Goal: Register for event/course

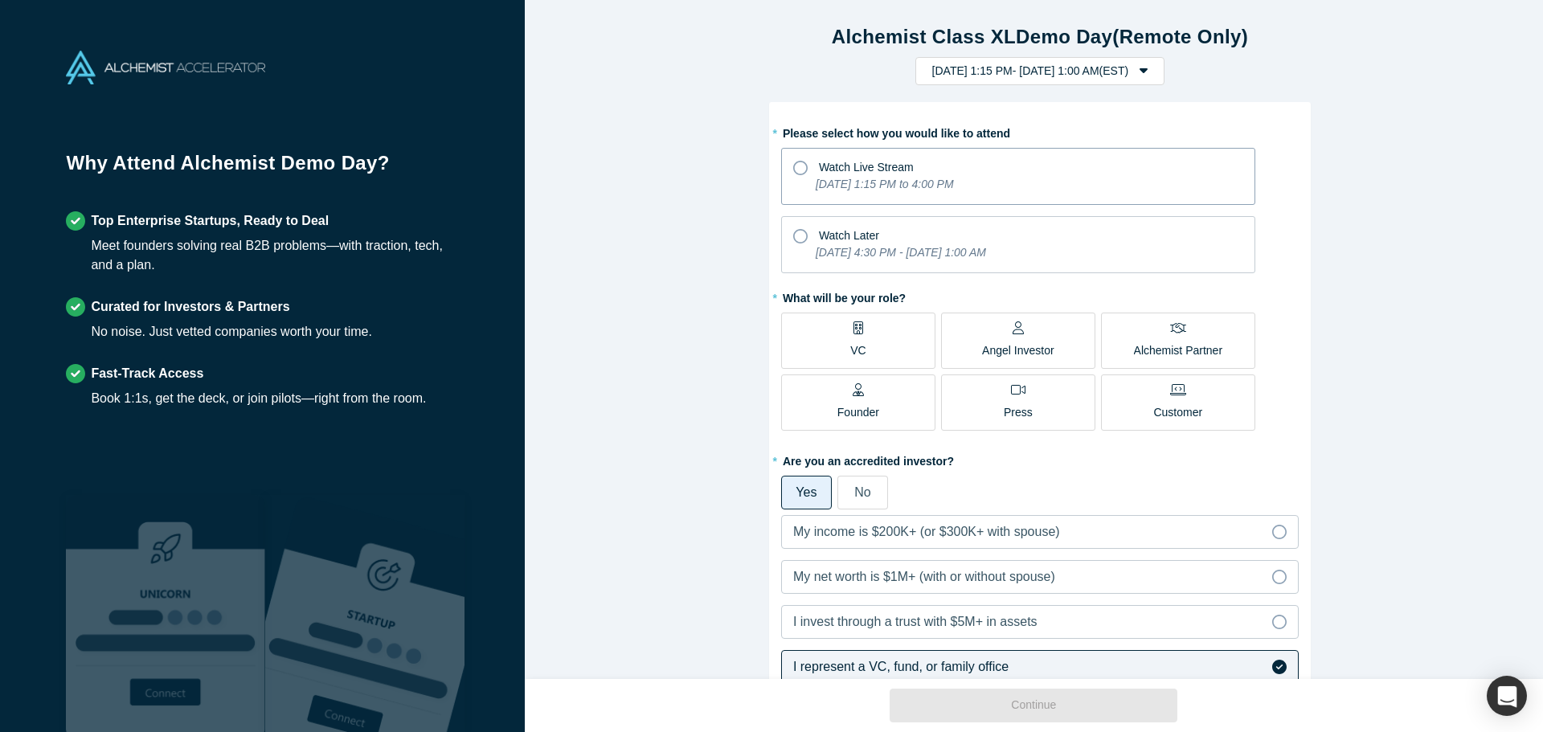
click at [906, 187] on icon "[DATE] 1:15 PM to 4:00 PM" at bounding box center [885, 184] width 138 height 13
click at [0, 0] on input "Watch Live Stream Tuesday, September 30, 2025 1:15 PM to 4:00 PM" at bounding box center [0, 0] width 0 height 0
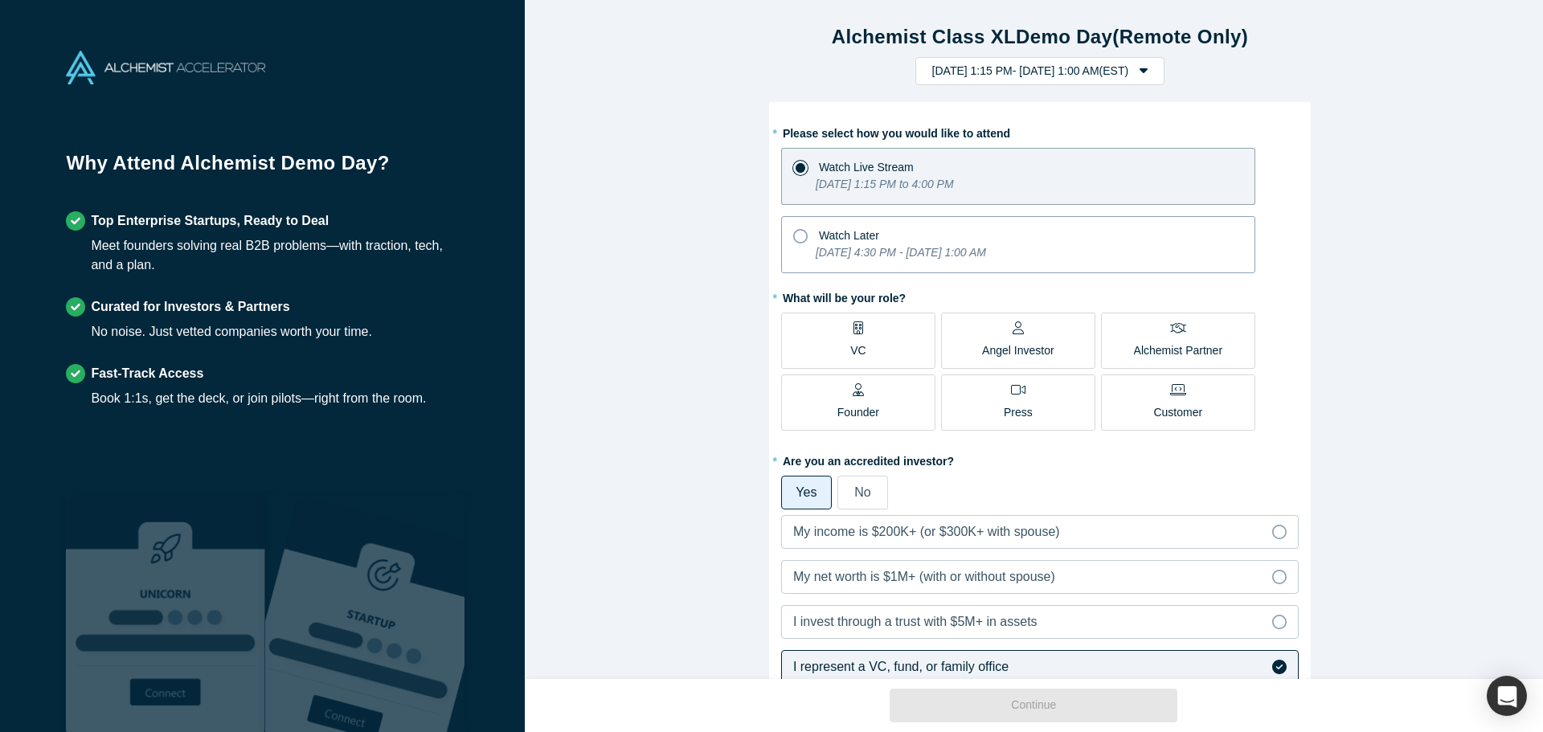
click at [879, 247] on icon "[DATE] 4:30 PM - [DATE] 1:00 AM" at bounding box center [901, 252] width 170 height 13
click at [0, 0] on input "Watch Later Tuesday, September 30, 2025 4:30 PM - Tuesday, October 7, 2025 1:00…" at bounding box center [0, 0] width 0 height 0
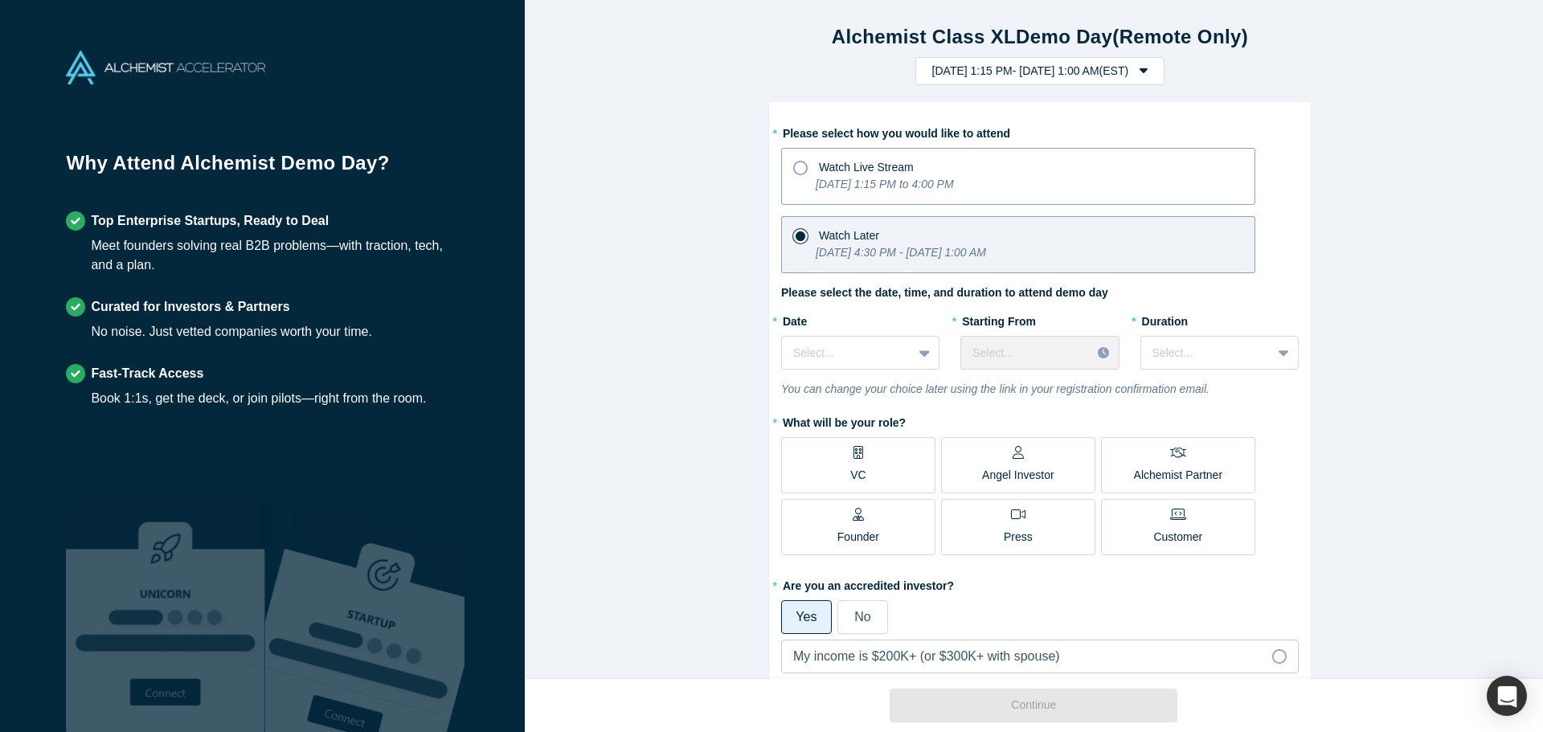
click at [898, 174] on span "Watch Live Stream" at bounding box center [866, 167] width 95 height 13
click at [0, 0] on input "Watch Live Stream Tuesday, September 30, 2025 1:15 PM to 4:00 PM" at bounding box center [0, 0] width 0 height 0
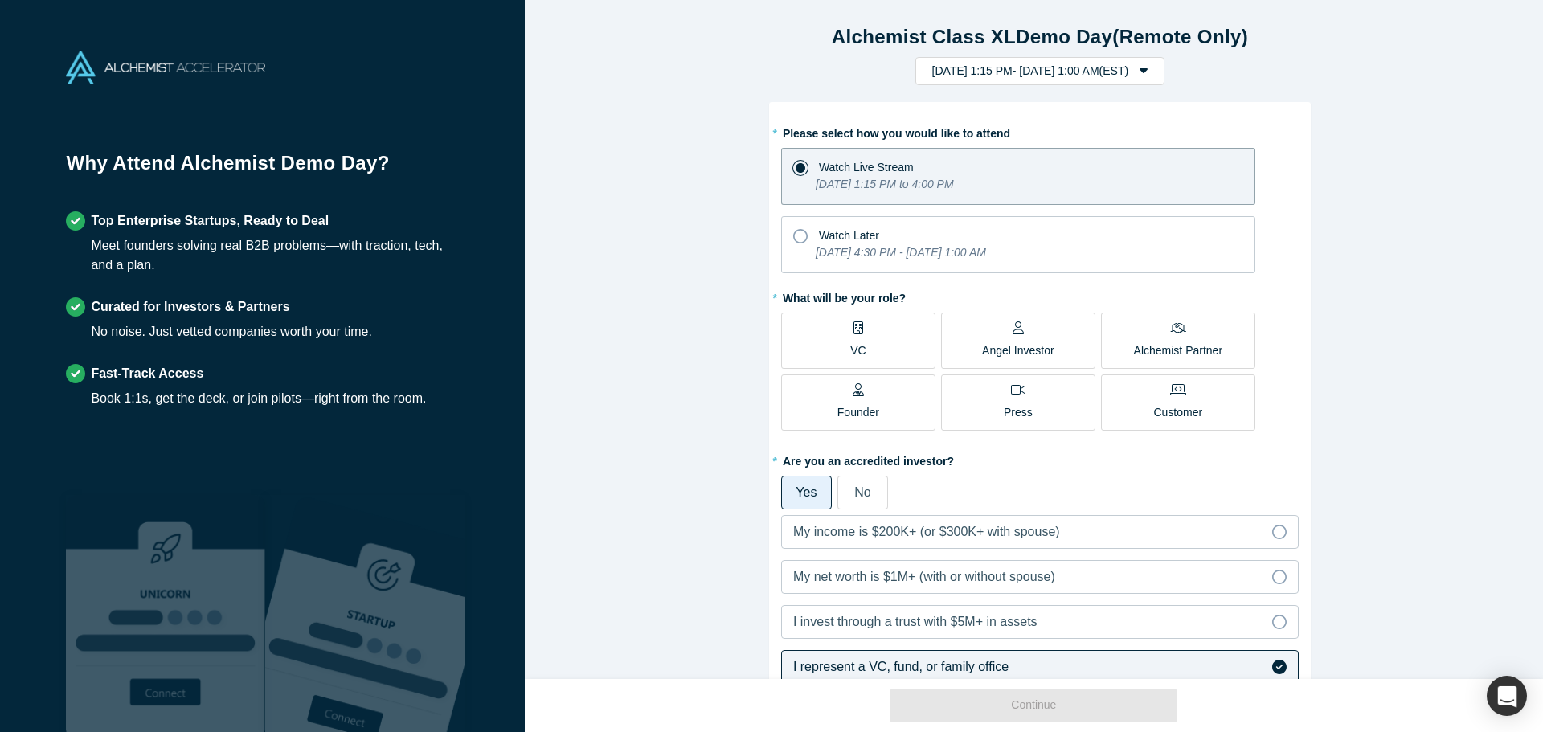
click at [891, 317] on label "VC" at bounding box center [858, 341] width 154 height 56
click at [0, 0] on input "VC" at bounding box center [0, 0] width 0 height 0
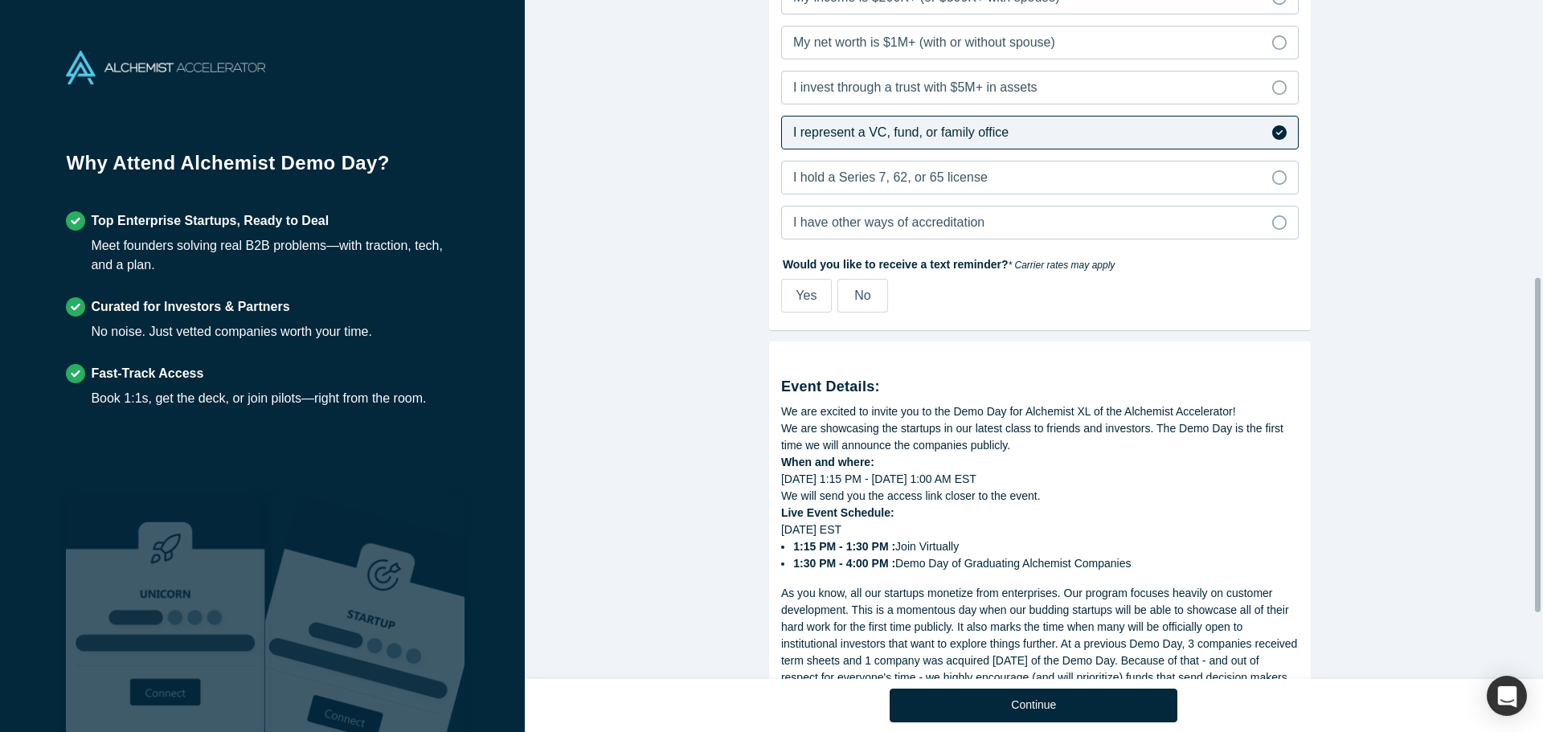
scroll to position [562, 0]
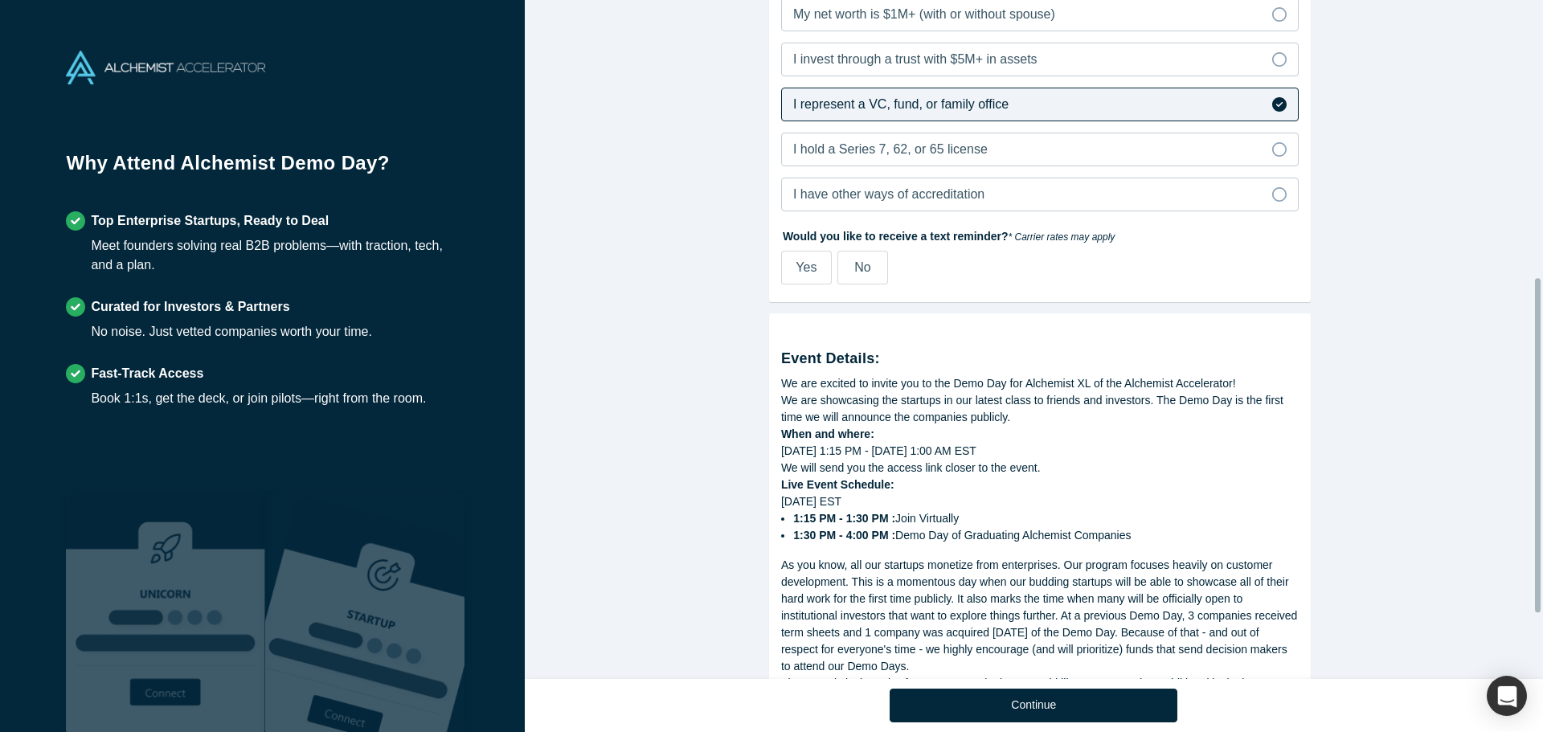
click at [802, 274] on span "Yes" at bounding box center [806, 267] width 21 height 14
click at [0, 0] on input "Yes" at bounding box center [0, 0] width 0 height 0
select select "US"
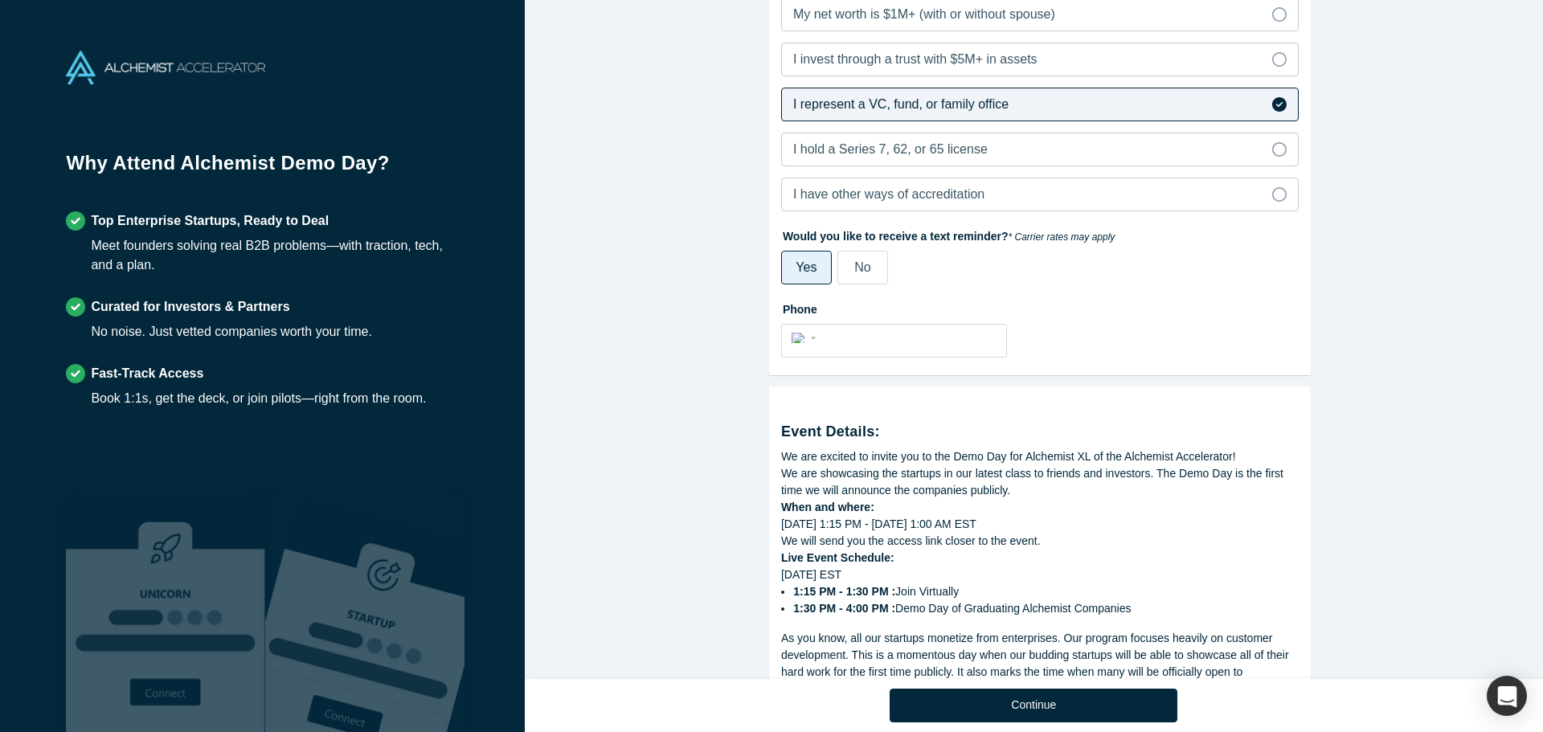
click at [828, 266] on div "Yes No" at bounding box center [956, 268] width 350 height 34
click at [841, 268] on label "No" at bounding box center [862, 268] width 51 height 34
click at [0, 0] on input "No" at bounding box center [0, 0] width 0 height 0
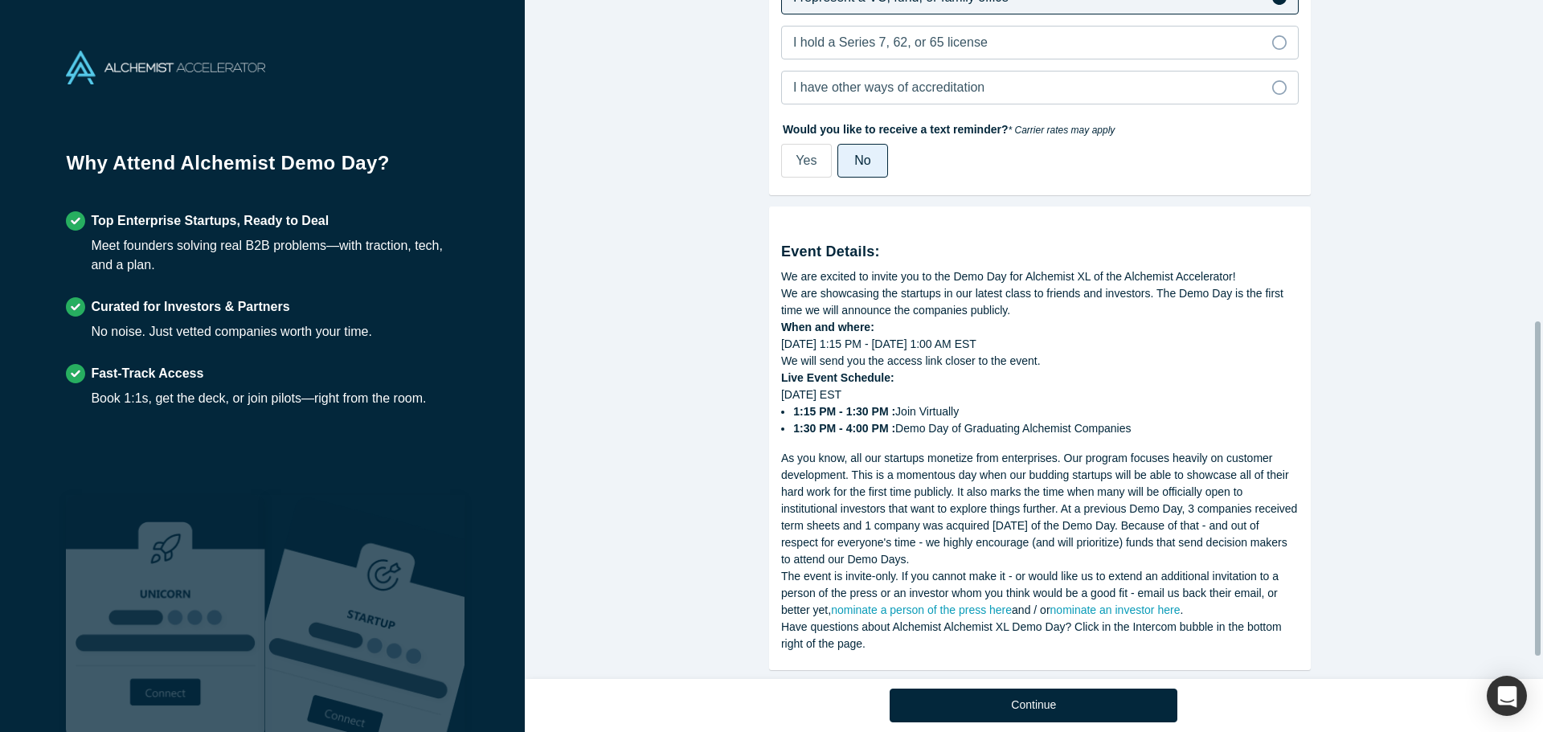
scroll to position [694, 0]
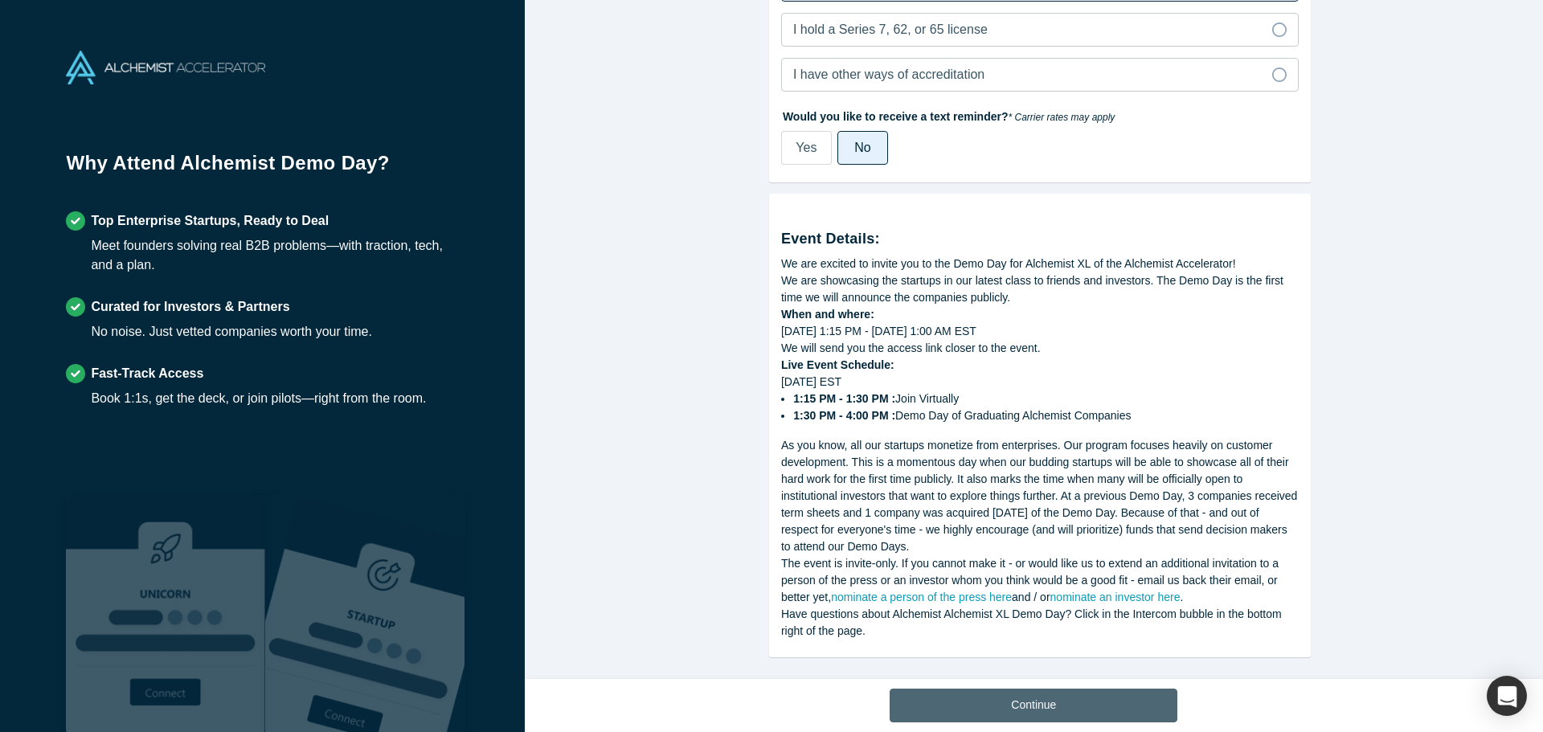
click at [1039, 702] on button "Continue" at bounding box center [1034, 706] width 288 height 34
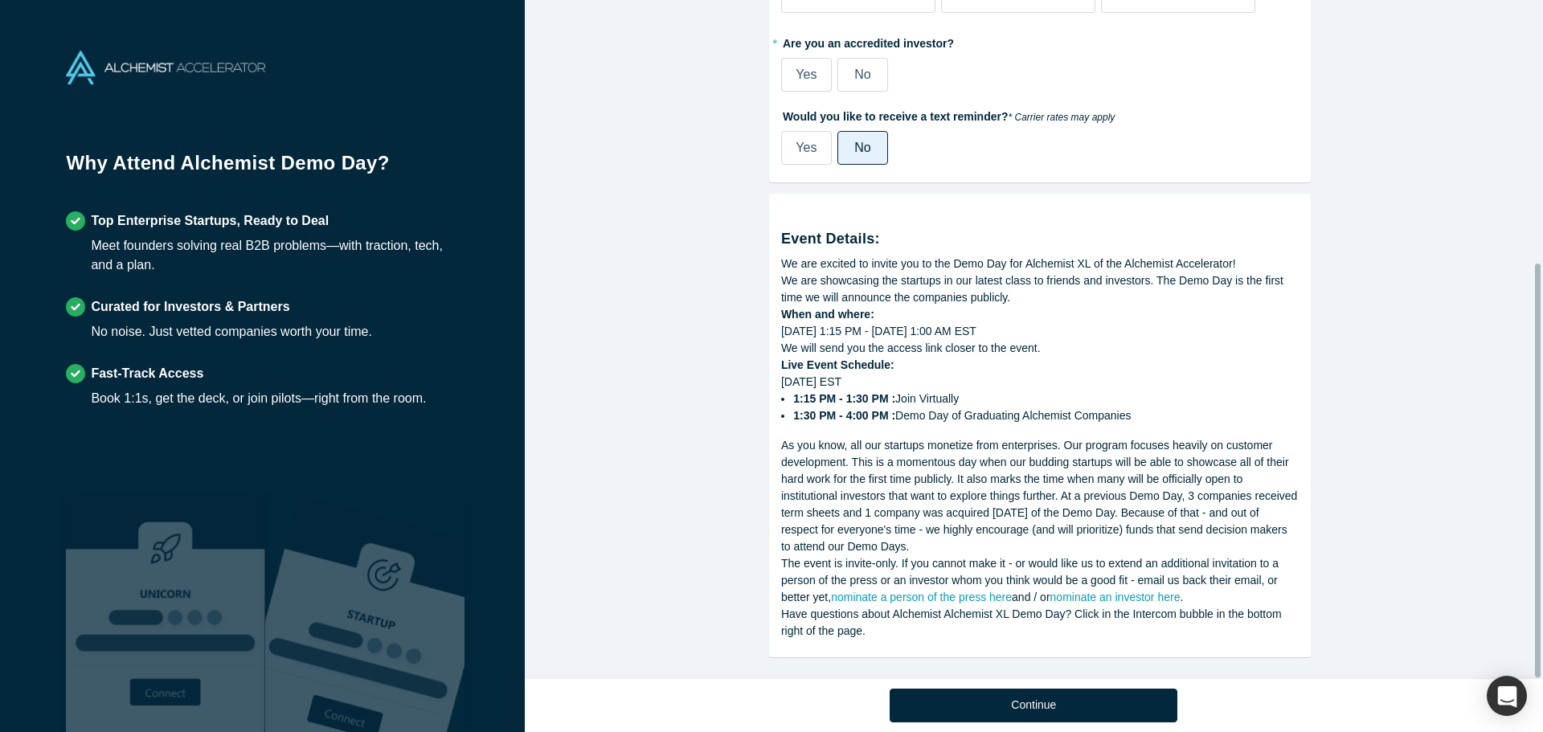
scroll to position [430, 0]
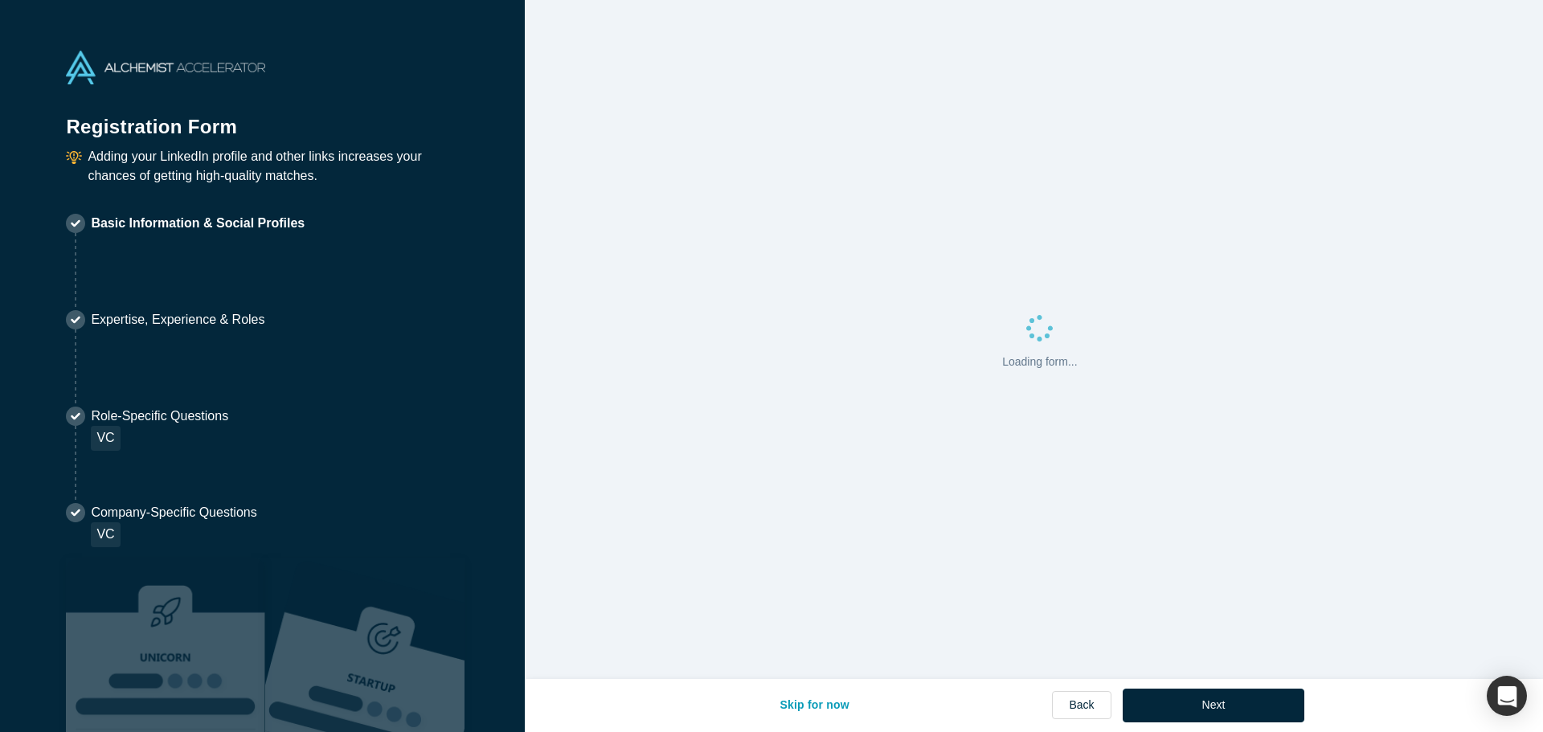
select select "US"
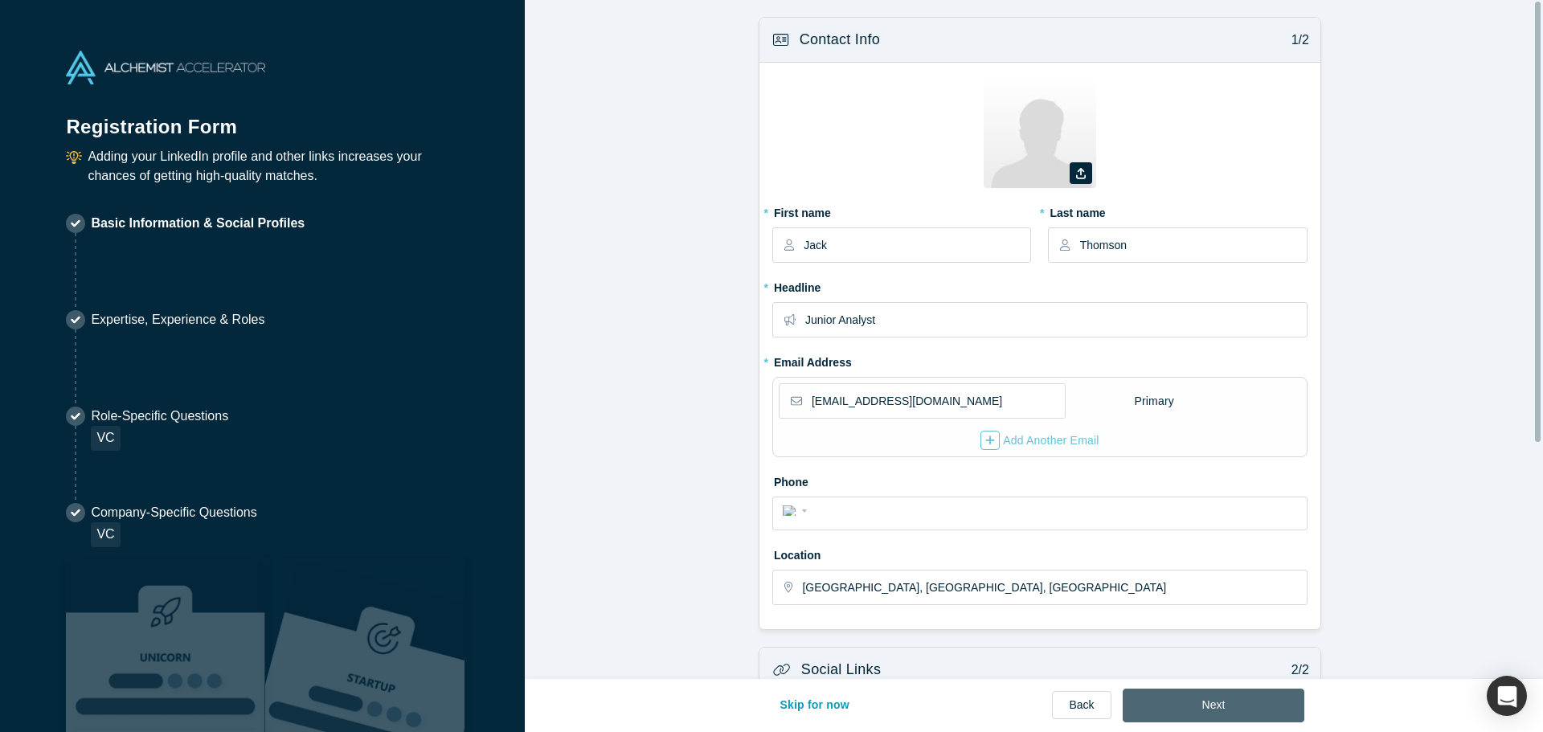
click at [1233, 720] on button "Next" at bounding box center [1214, 706] width 182 height 34
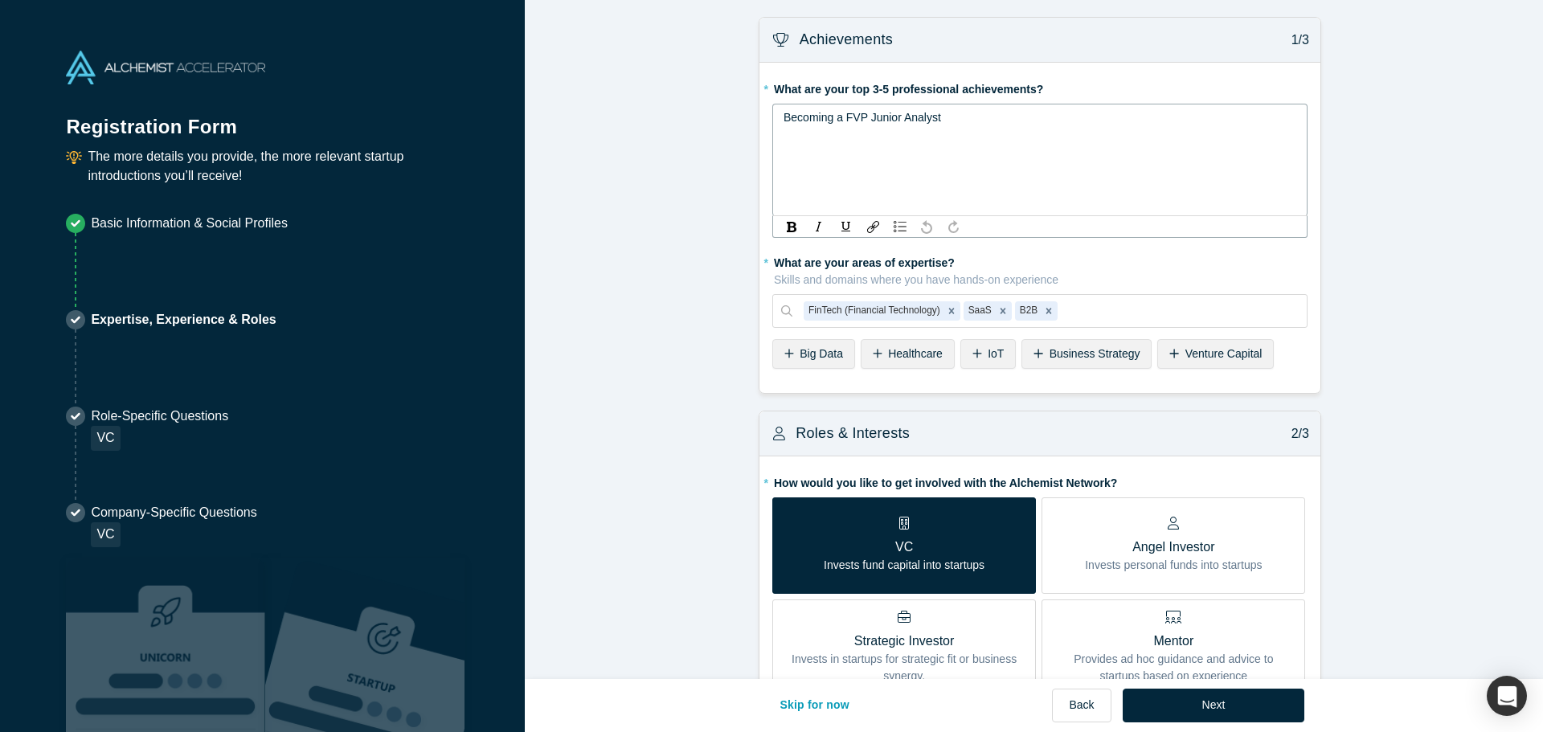
click at [1011, 124] on div "Becoming a FVP Junior Analyst" at bounding box center [1039, 117] width 513 height 17
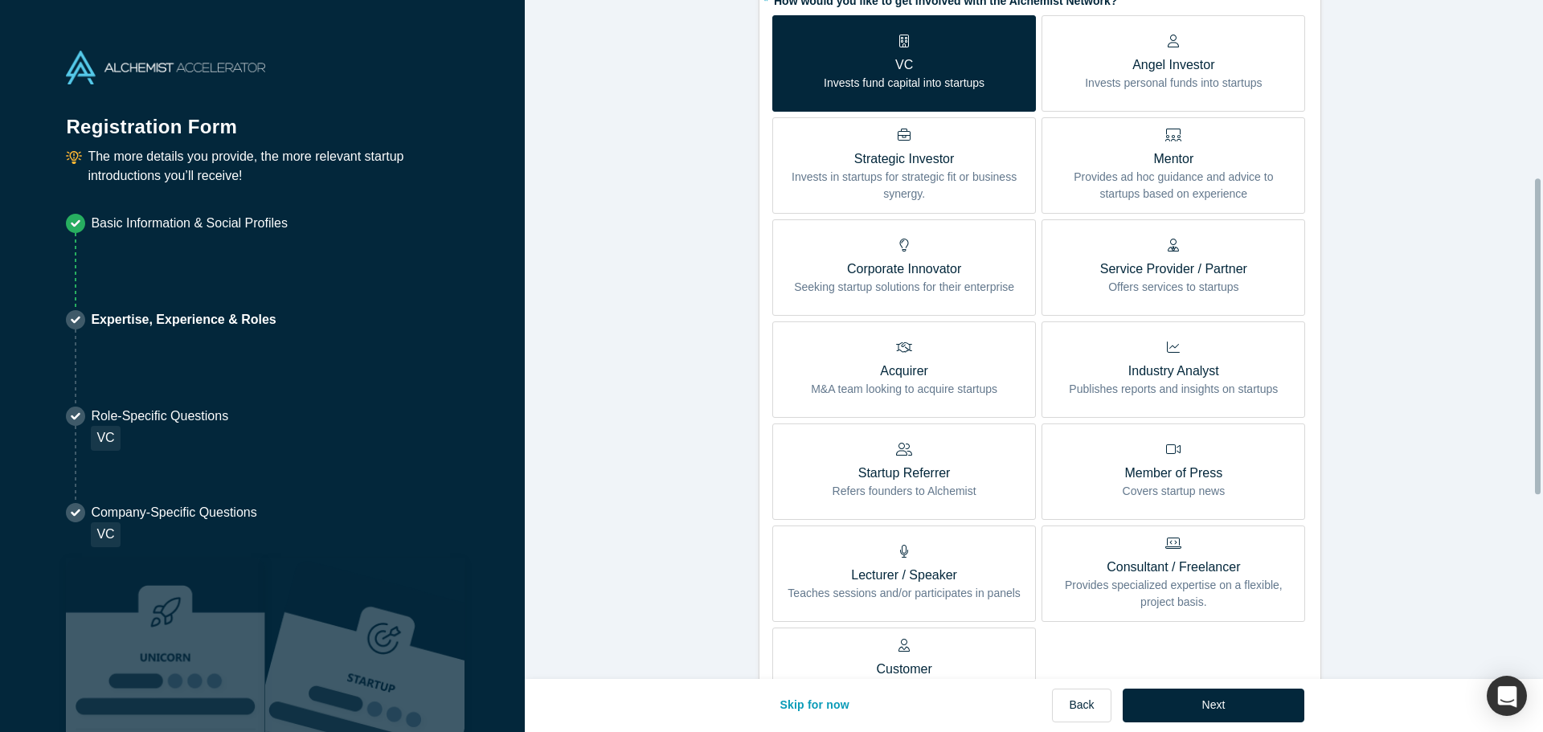
scroll to position [775, 0]
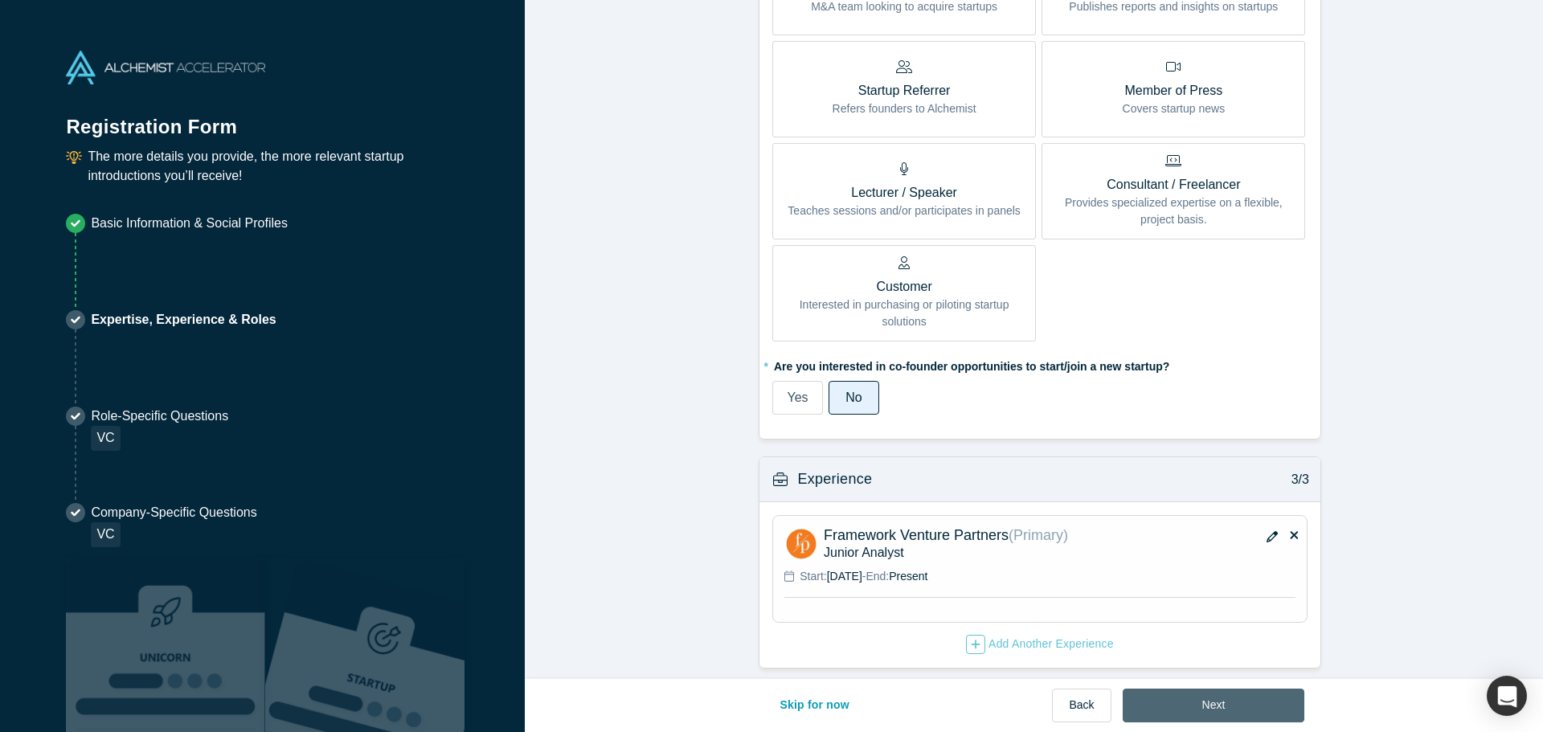
click at [1172, 706] on button "Next" at bounding box center [1214, 706] width 182 height 34
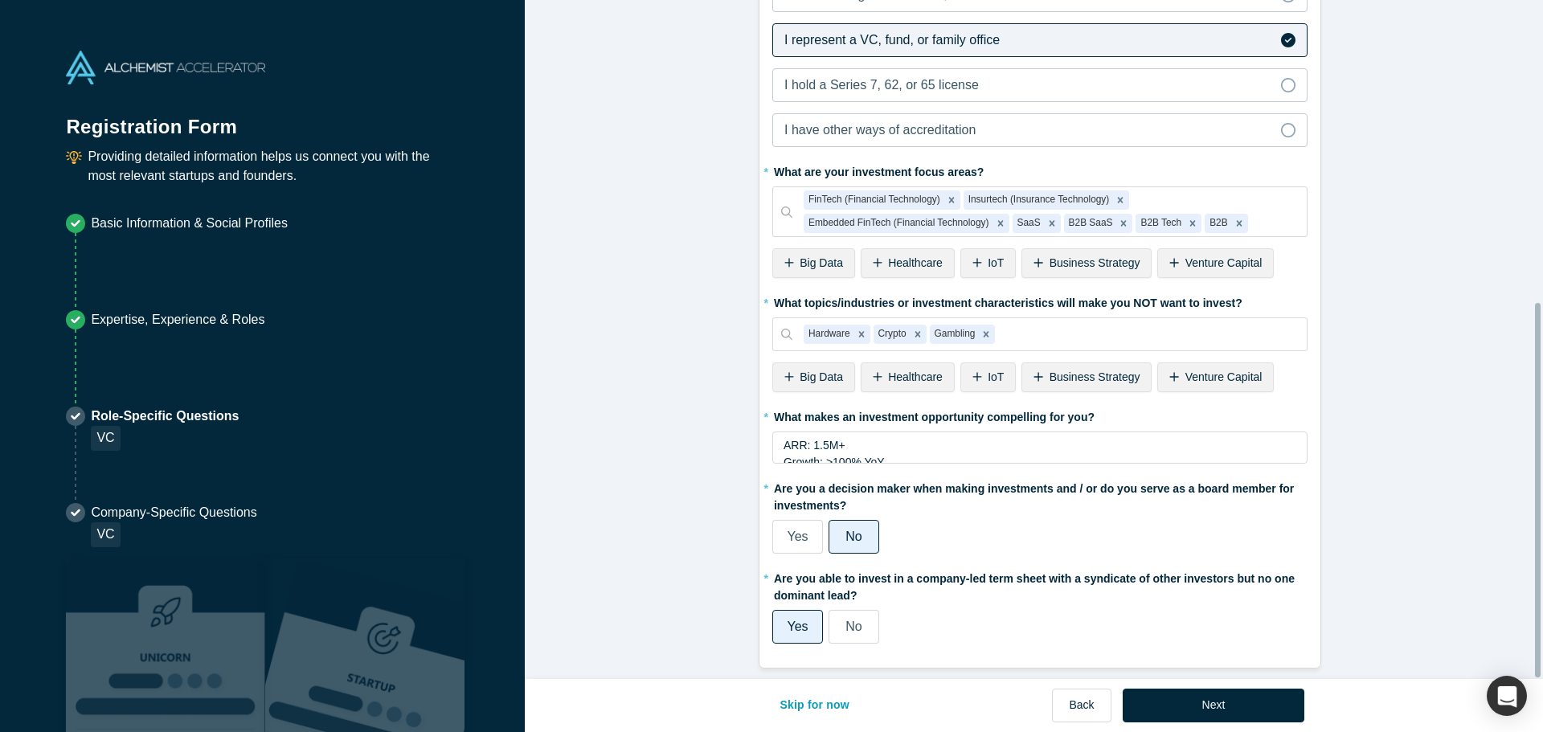
scroll to position [0, 0]
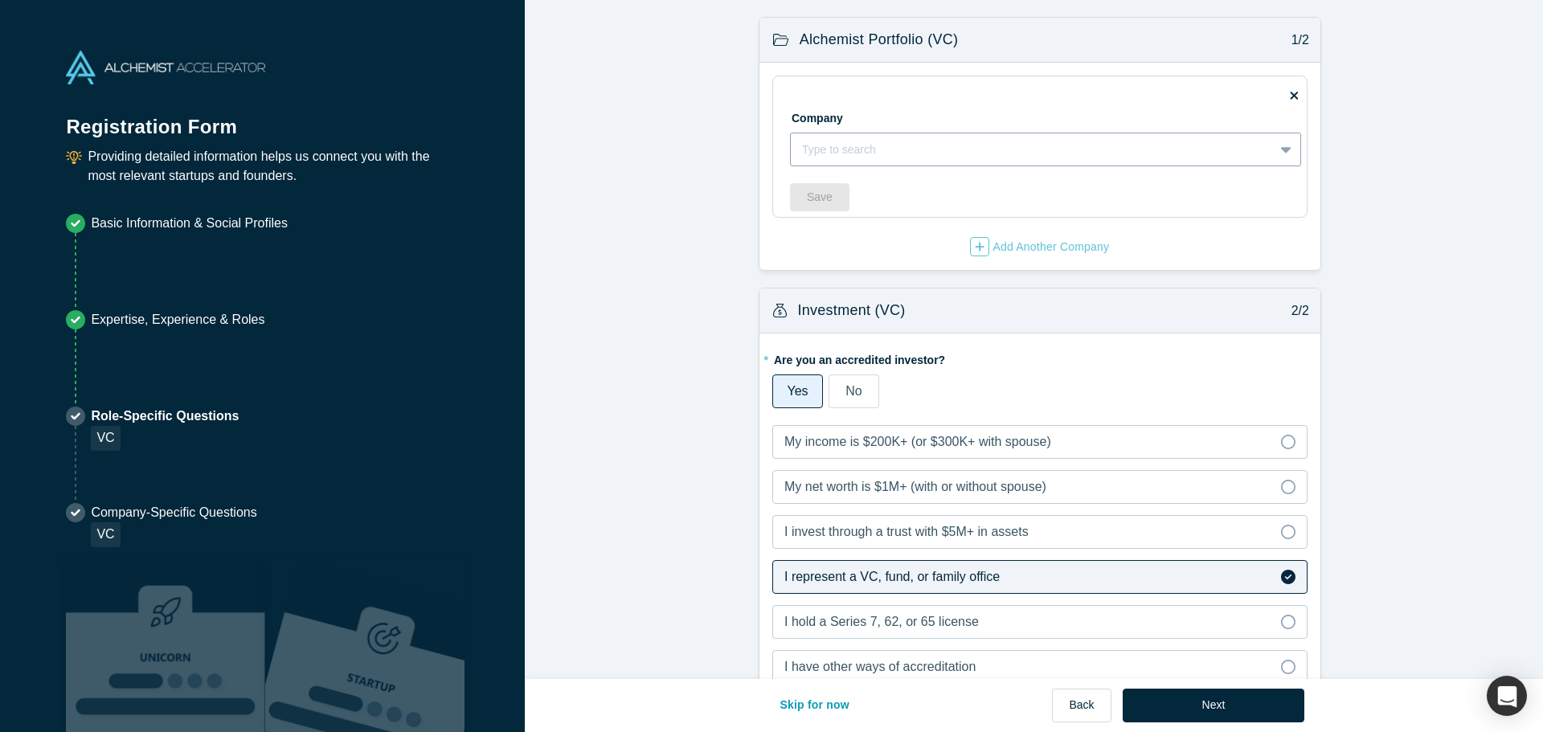
click at [888, 146] on div at bounding box center [1032, 150] width 460 height 20
click at [599, 186] on form "Alchemist Portfolio (VC) 1/2 Company option , selected. Select is focused ,type…" at bounding box center [1040, 611] width 1030 height 1188
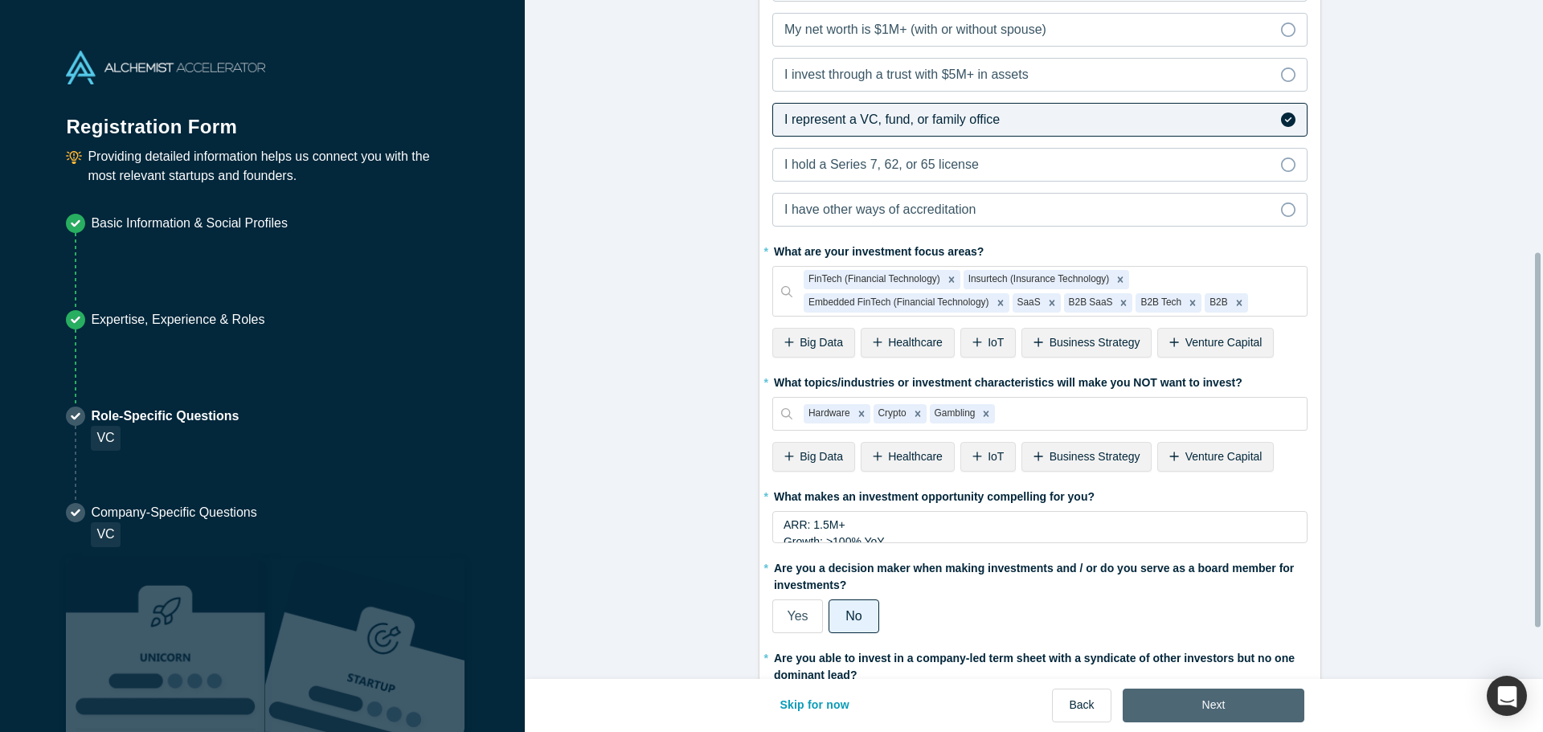
scroll to position [549, 0]
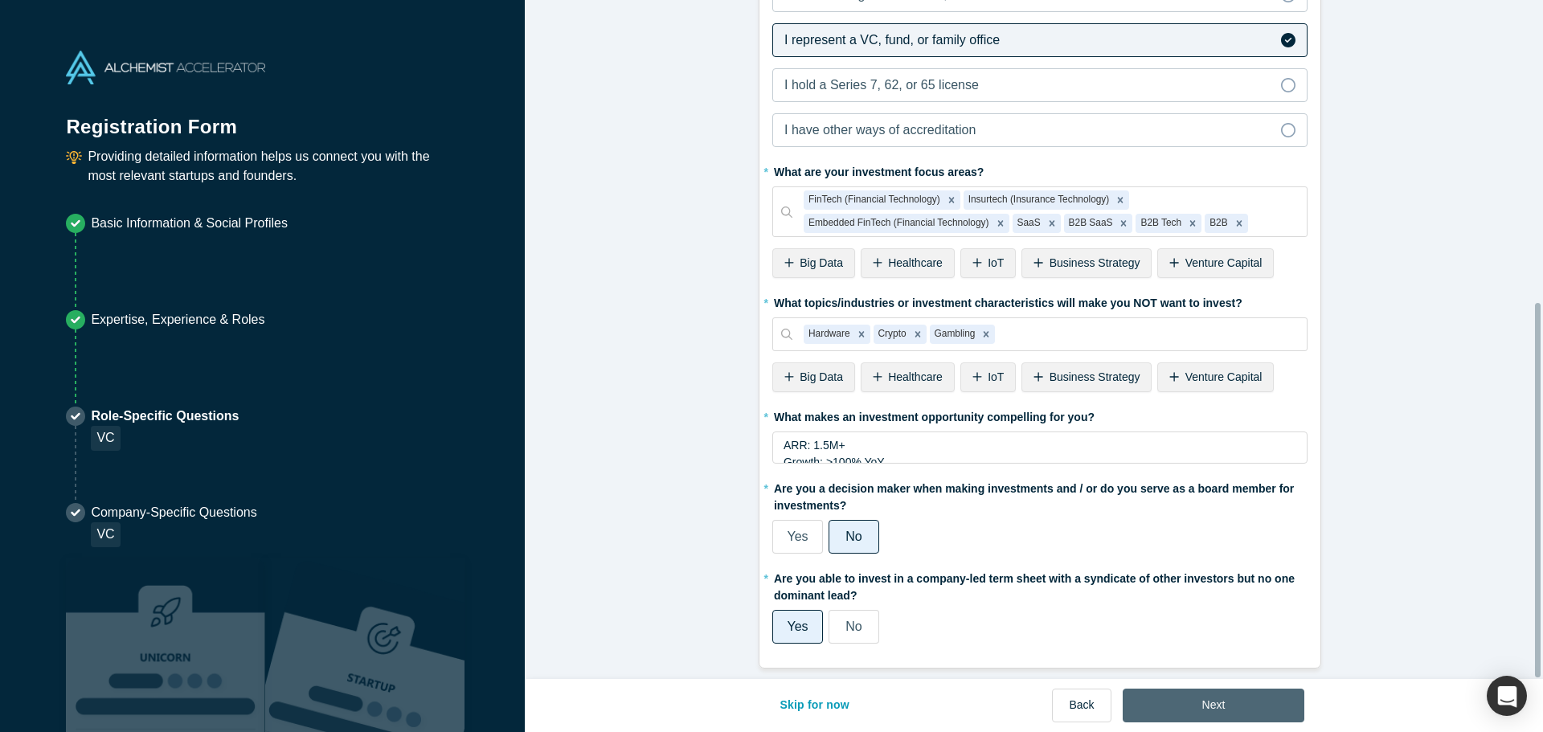
click at [1274, 717] on button "Next" at bounding box center [1214, 706] width 182 height 34
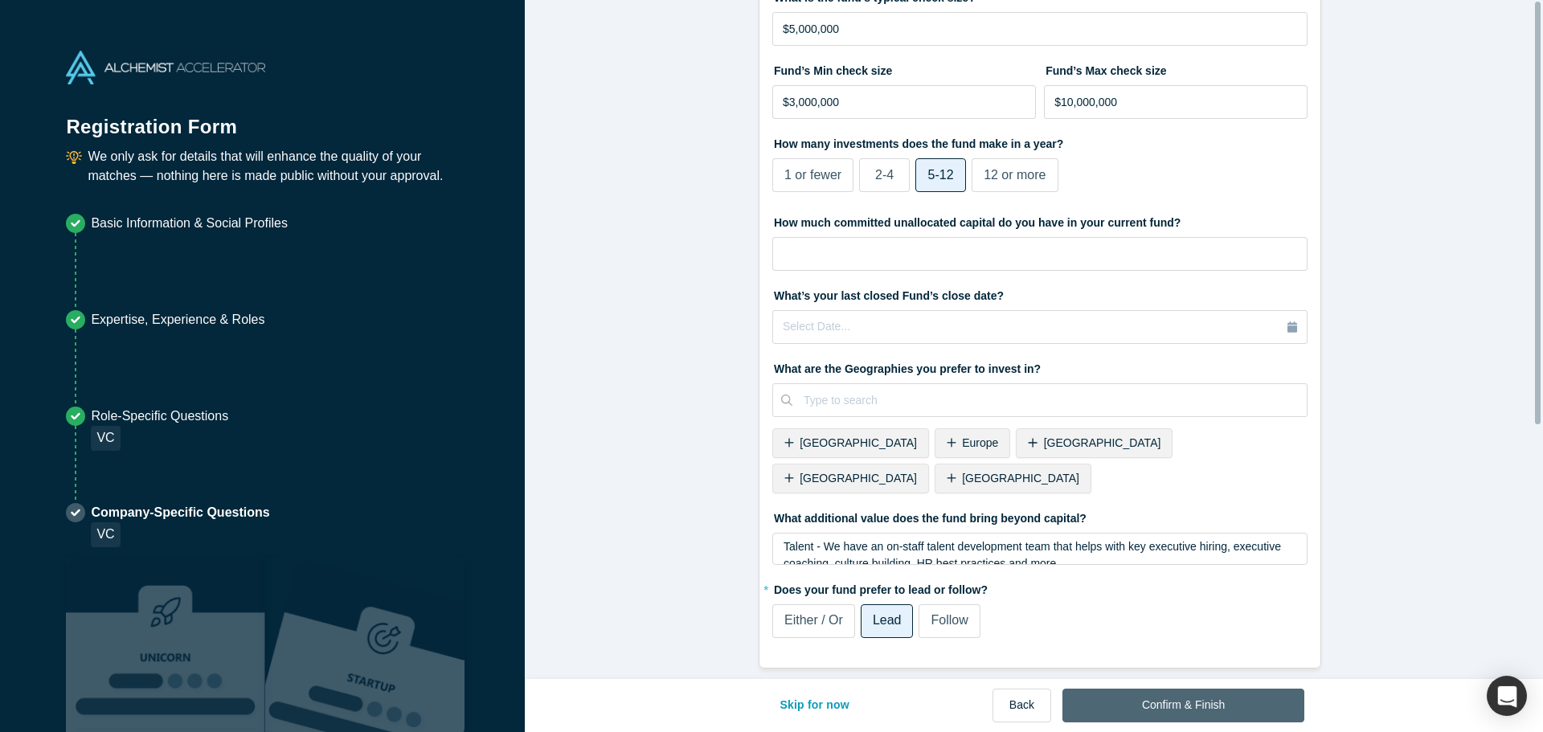
scroll to position [0, 0]
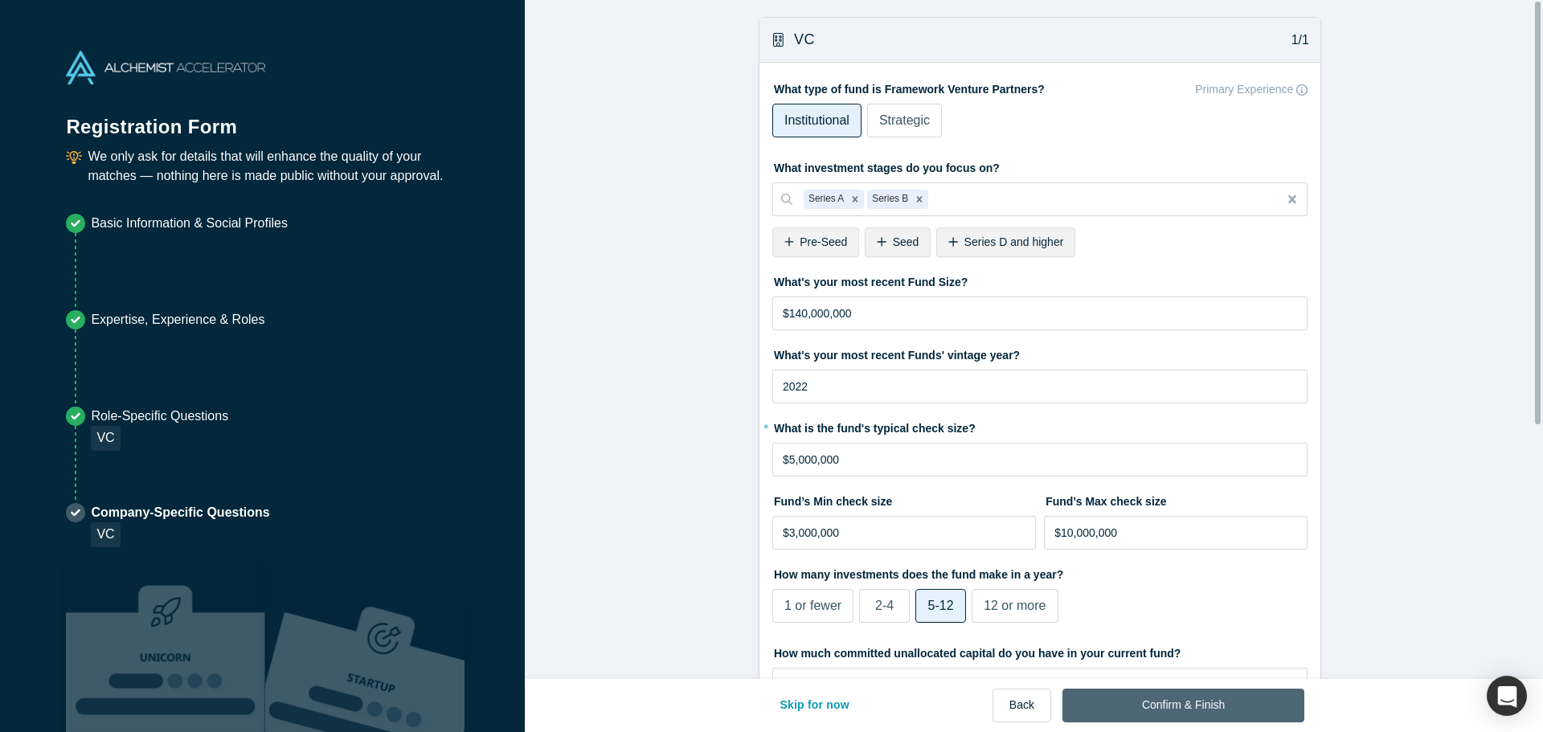
click at [1266, 714] on button "Confirm & Finish" at bounding box center [1183, 706] width 242 height 34
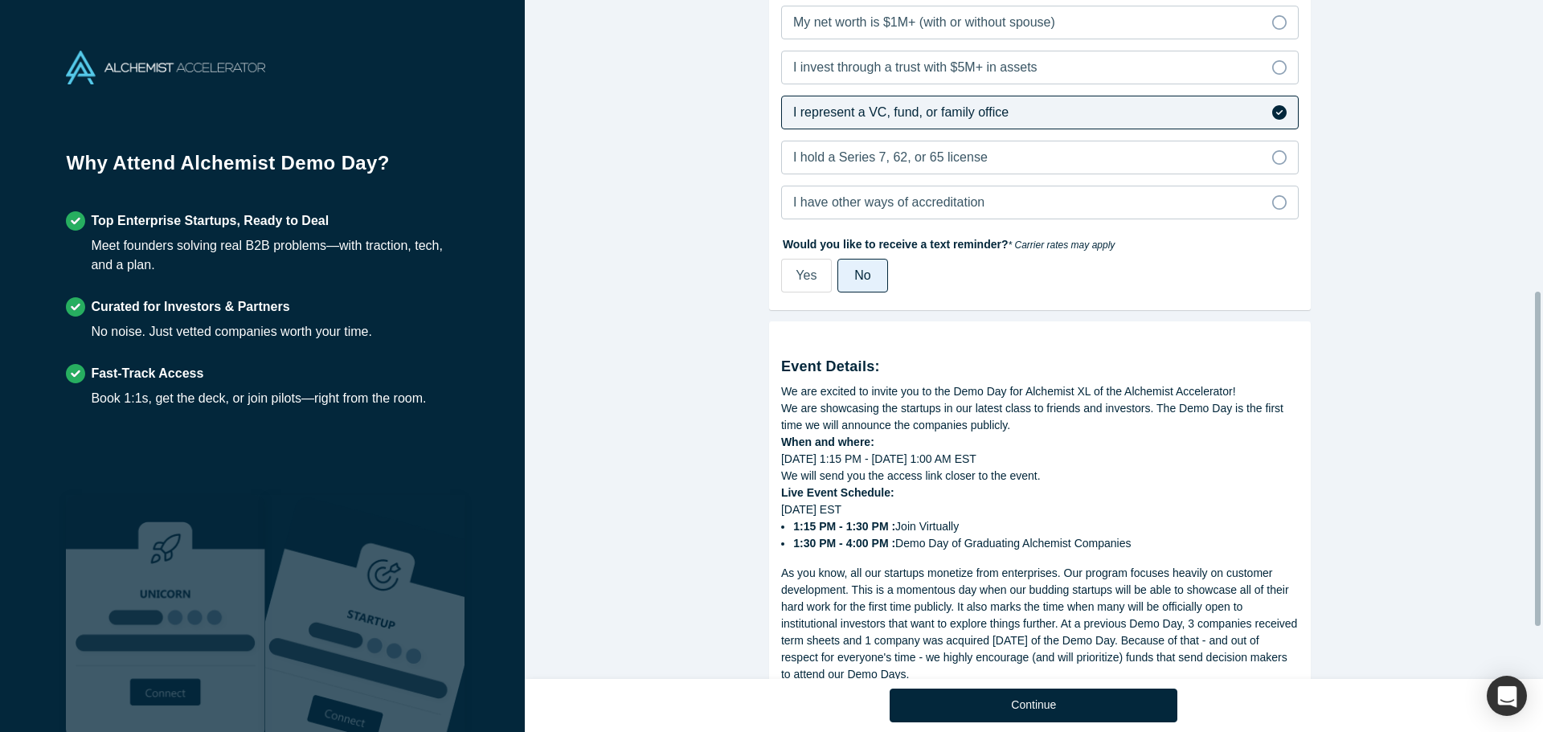
scroll to position [694, 0]
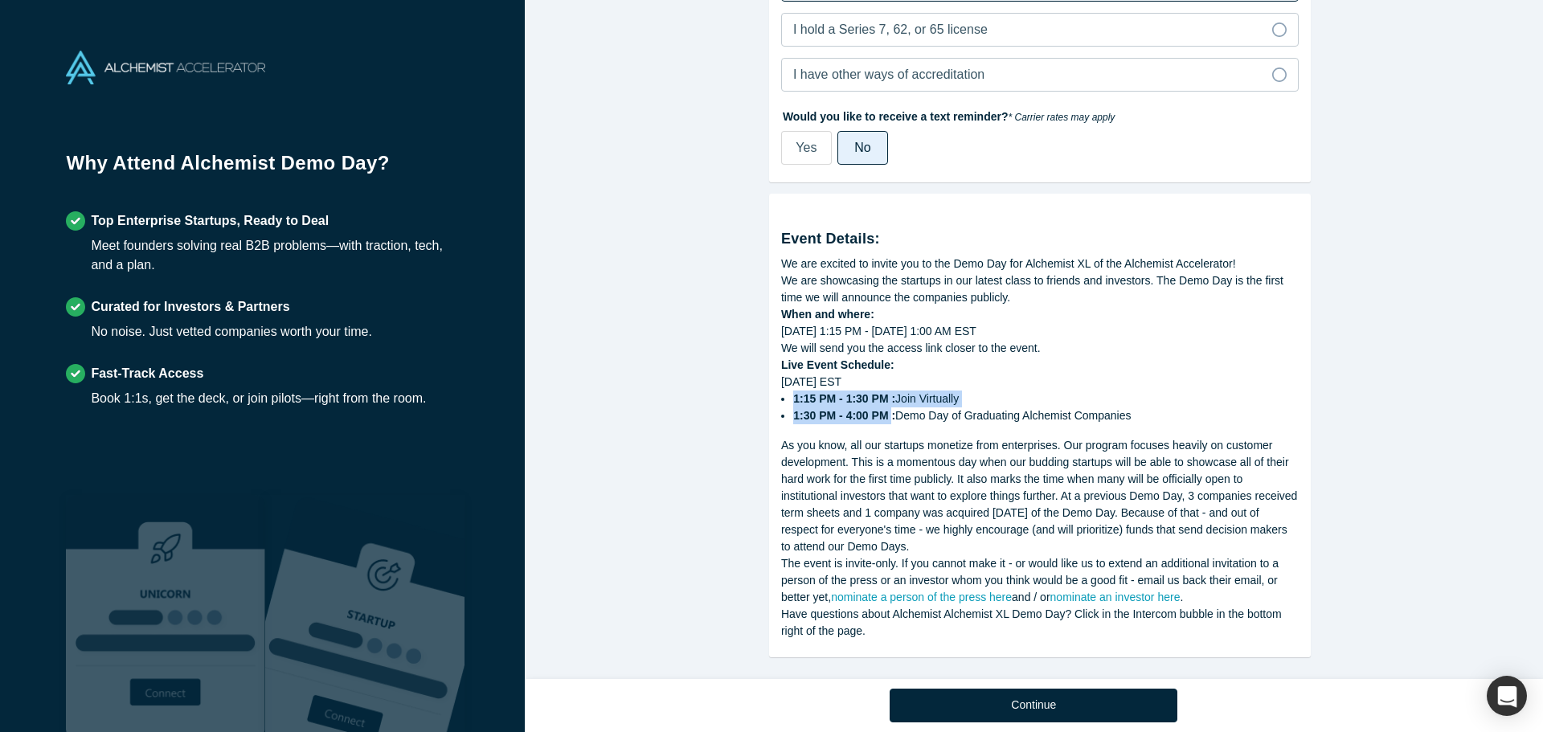
drag, startPoint x: 857, startPoint y: 387, endPoint x: 882, endPoint y: 407, distance: 32.6
click at [882, 407] on ul "1:15 PM - 1:30 PM : Join Virtually 1:30 PM - 4:00 PM : Demo Day of Graduating A…" at bounding box center [1039, 408] width 517 height 34
click at [882, 409] on strong "1:30 PM - 4:00 PM :" at bounding box center [844, 415] width 102 height 13
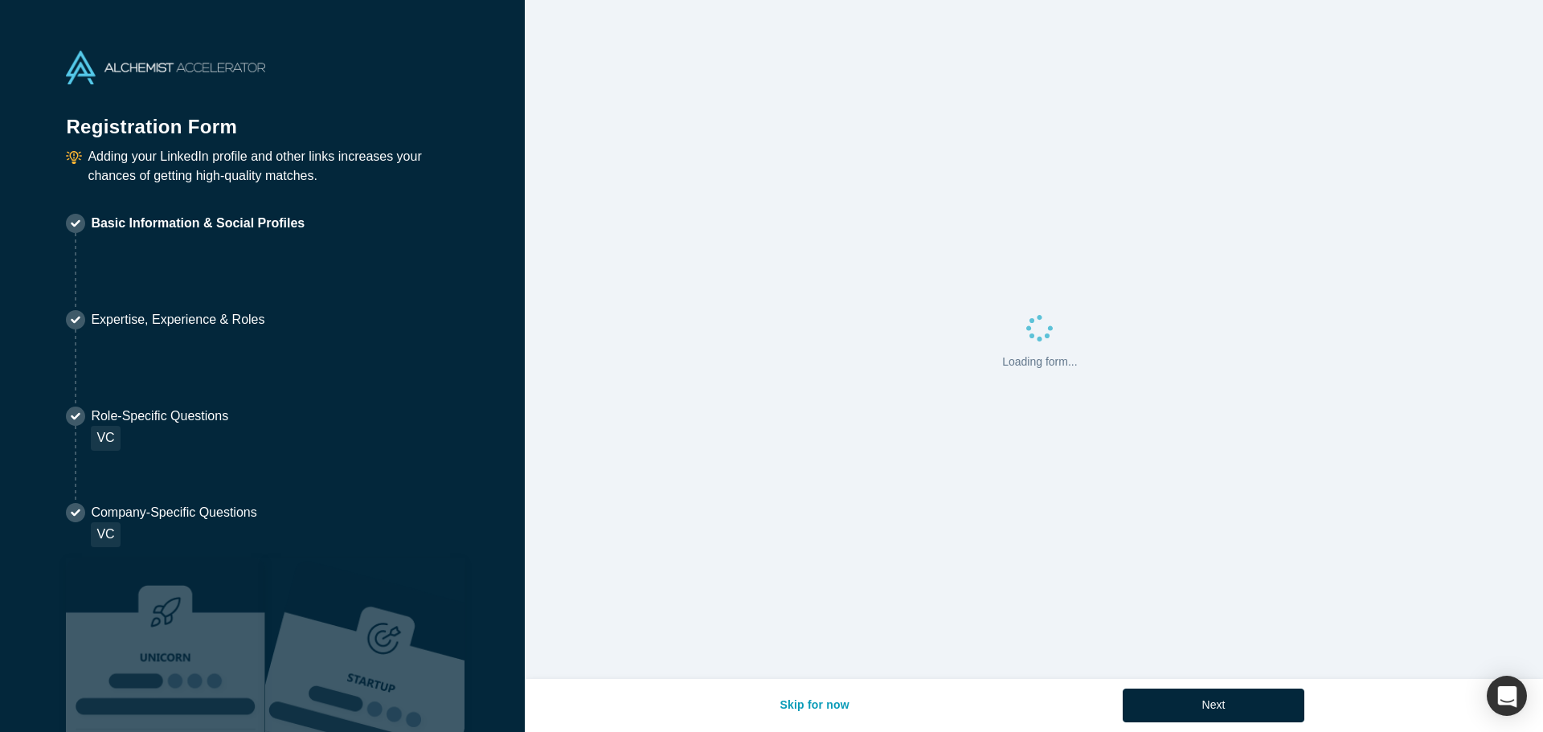
select select "US"
